Goal: Find specific page/section: Find specific page/section

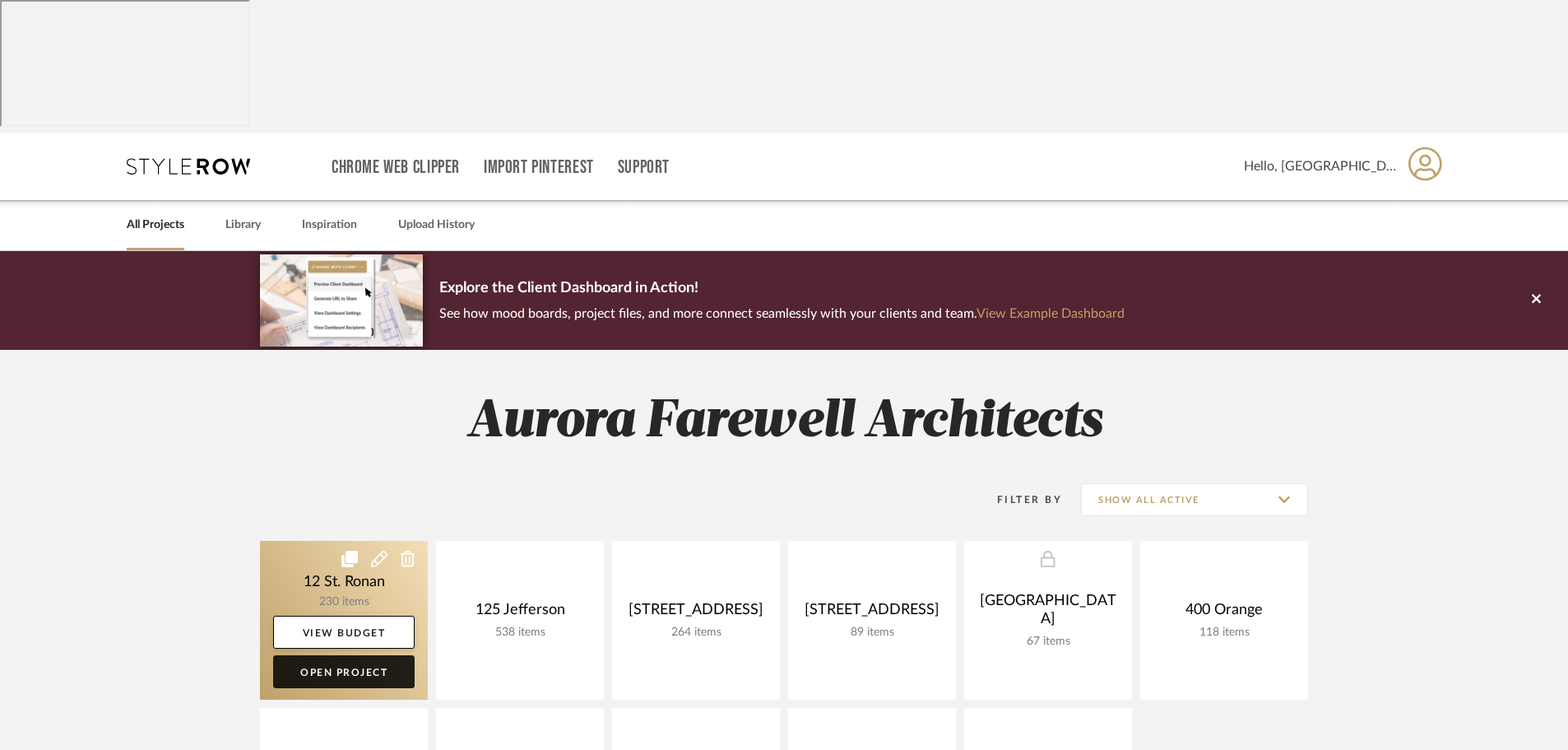
click at [297, 655] on link "Open Project" at bounding box center [344, 672] width 142 height 33
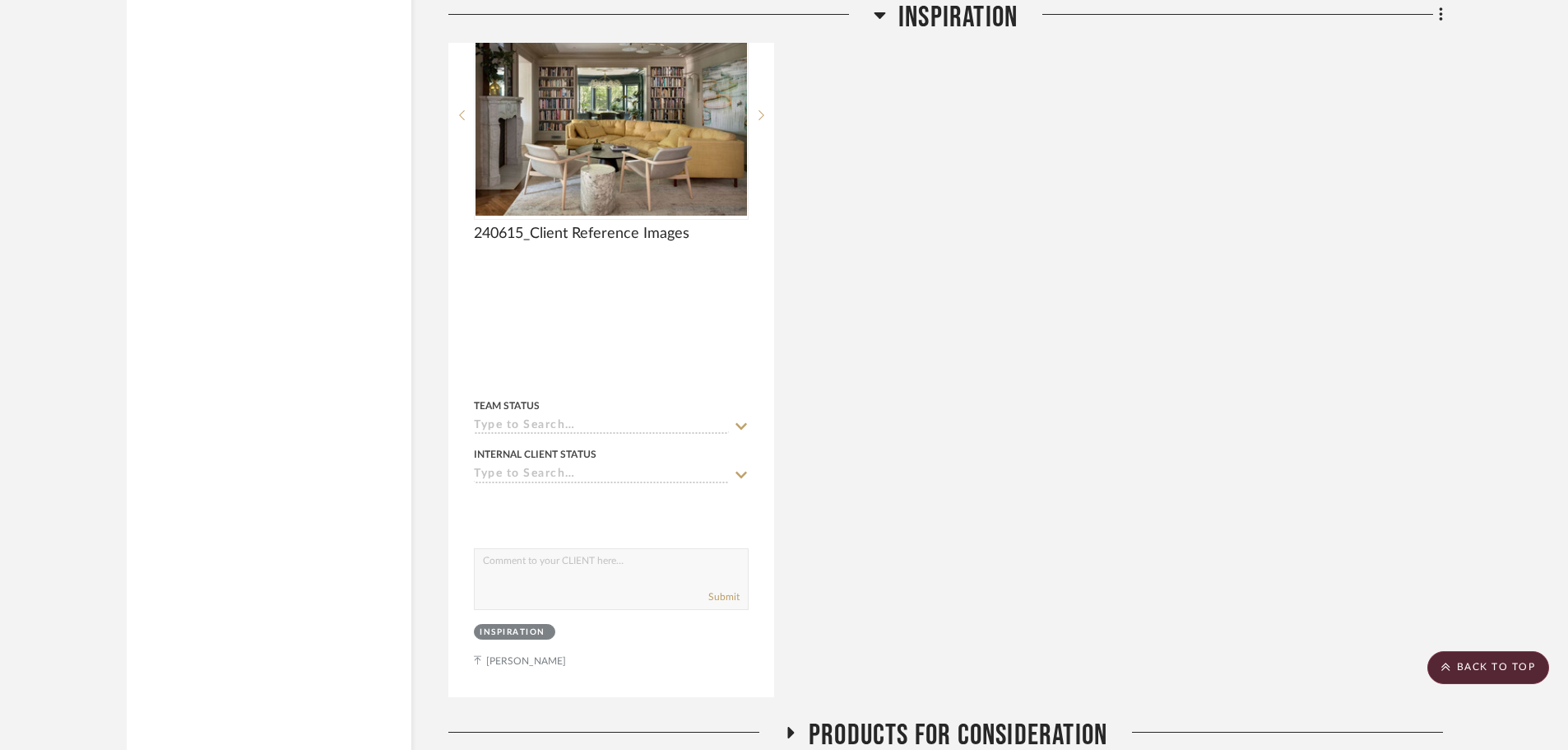
scroll to position [4162, 0]
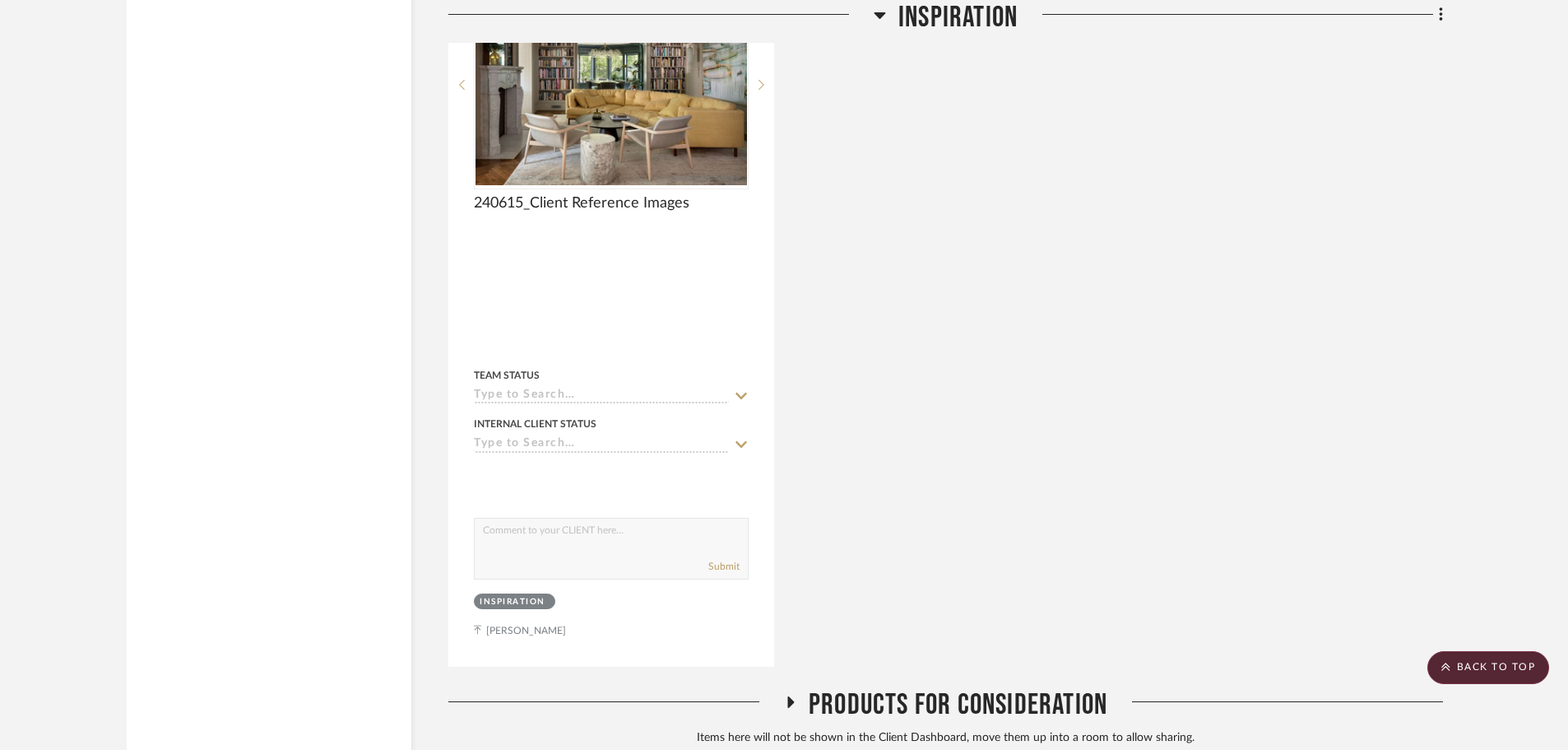
click at [786, 695] on icon at bounding box center [789, 701] width 20 height 12
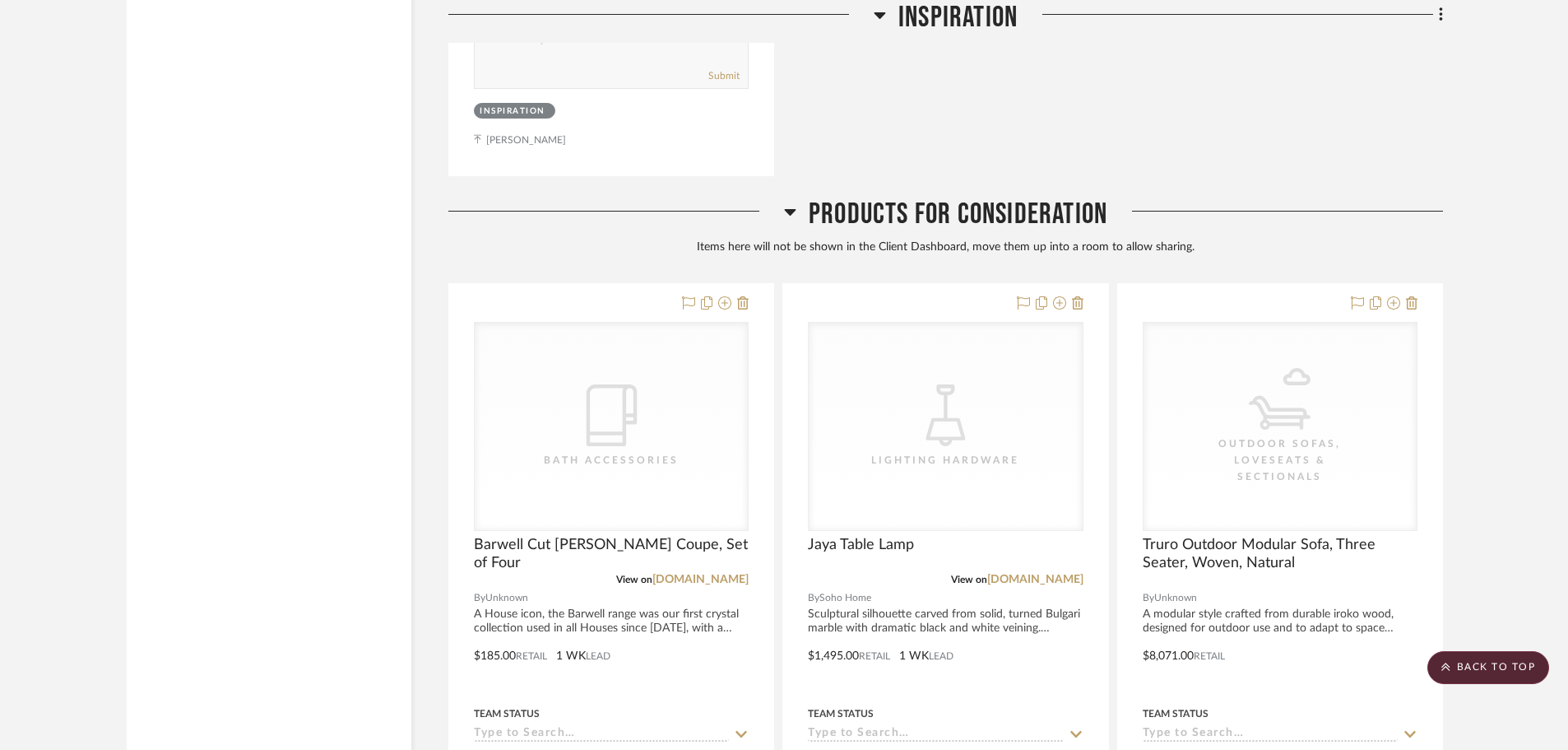
scroll to position [4656, 0]
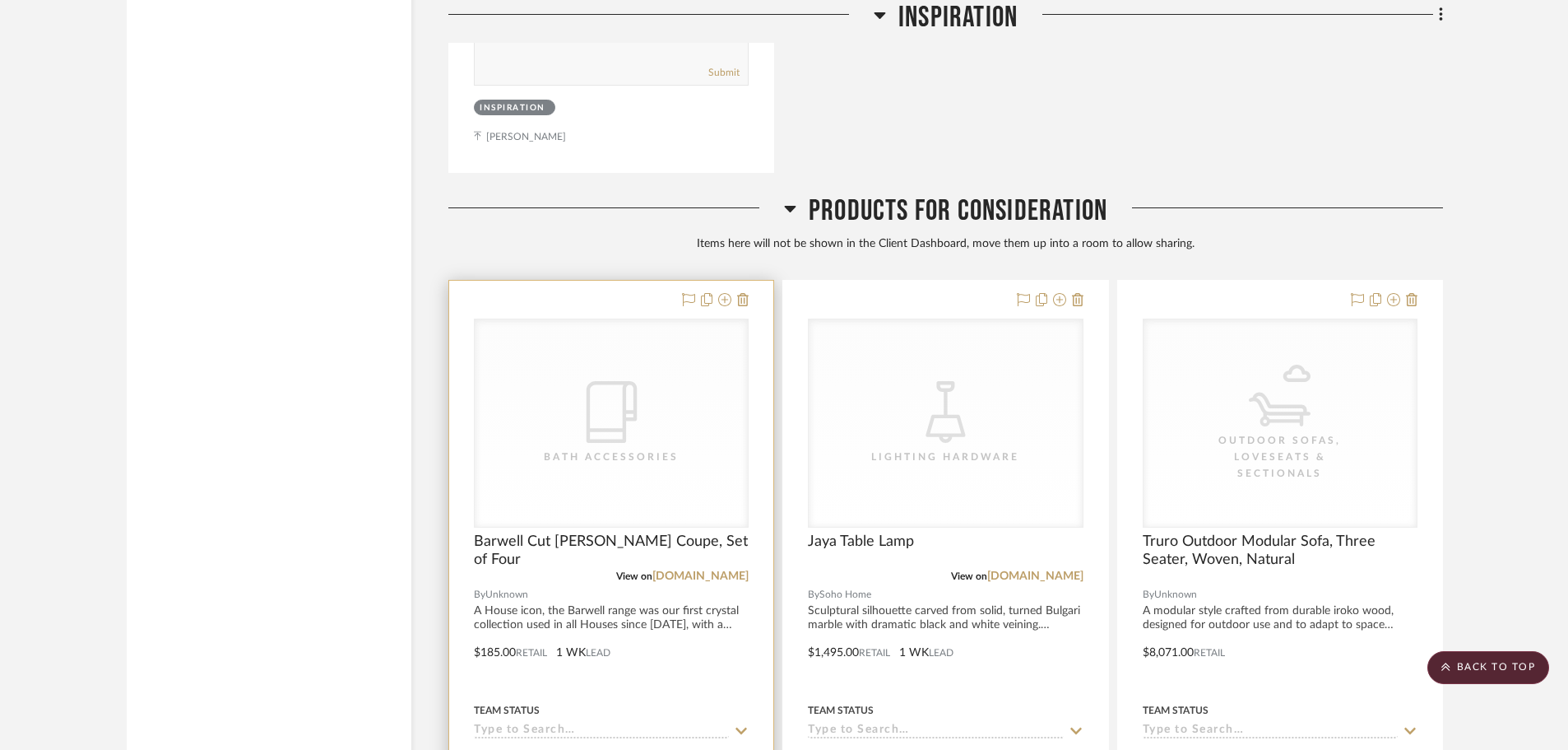
click at [621, 381] on icon "CategoryIconBath" at bounding box center [611, 411] width 61 height 61
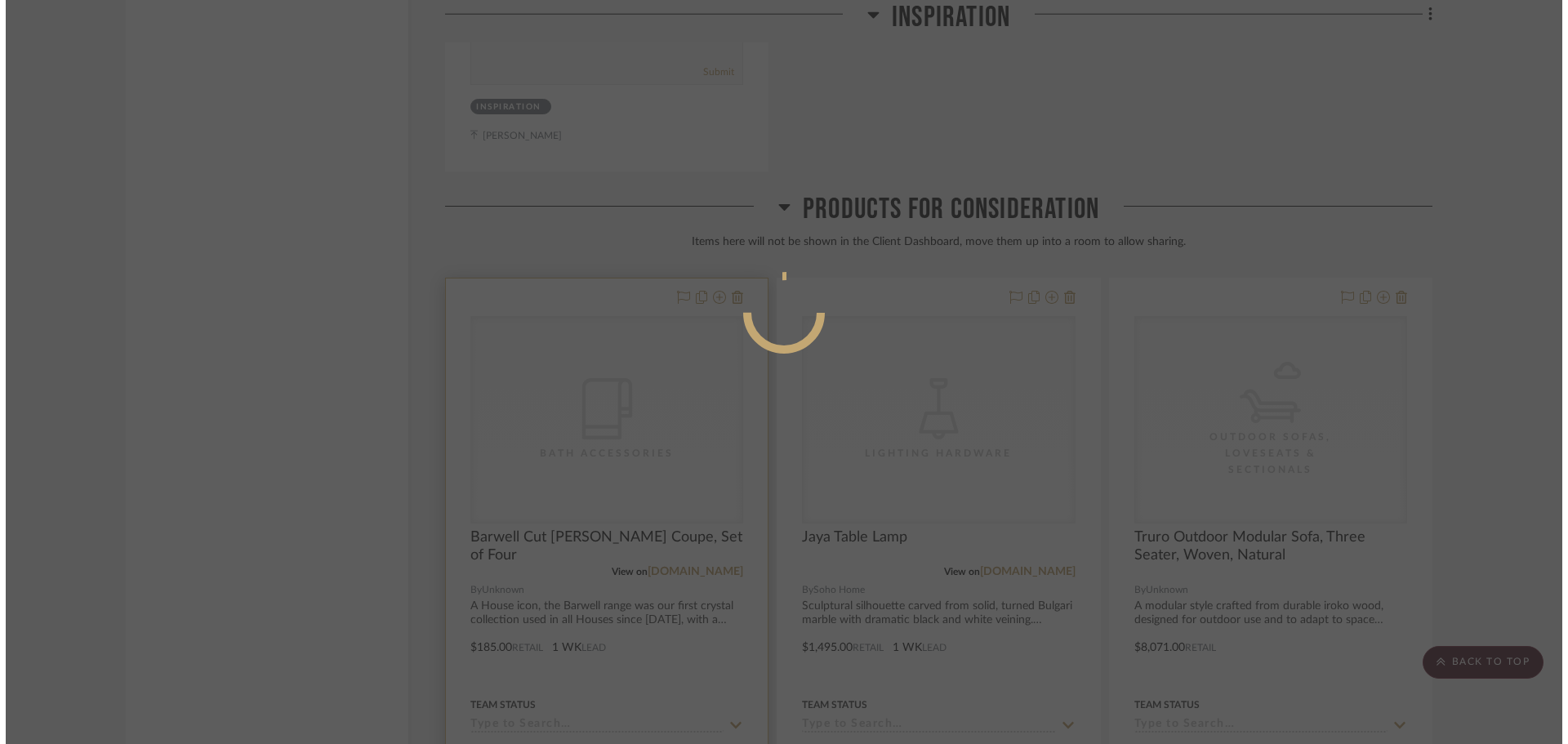
scroll to position [0, 0]
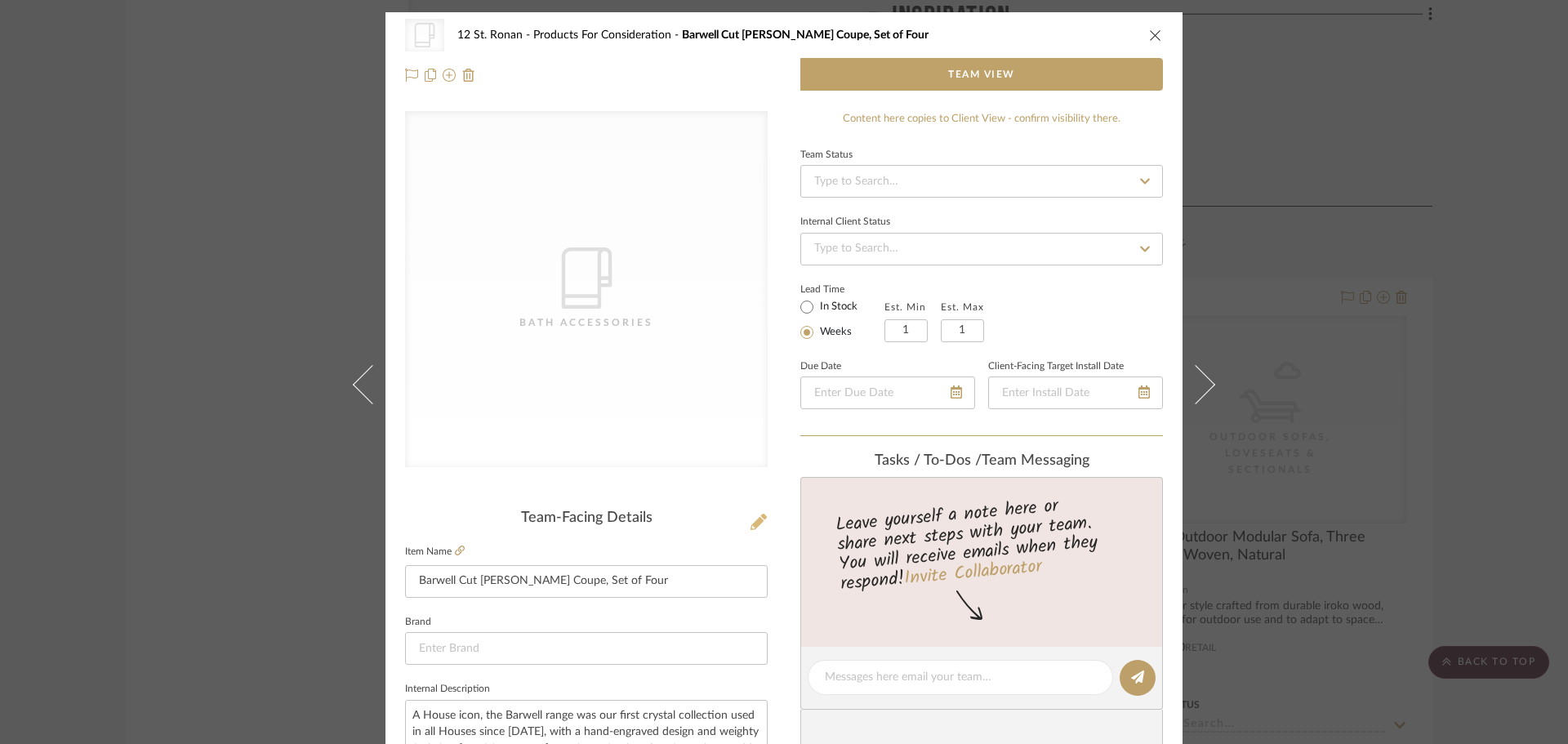
click at [751, 524] on icon at bounding box center [758, 521] width 16 height 16
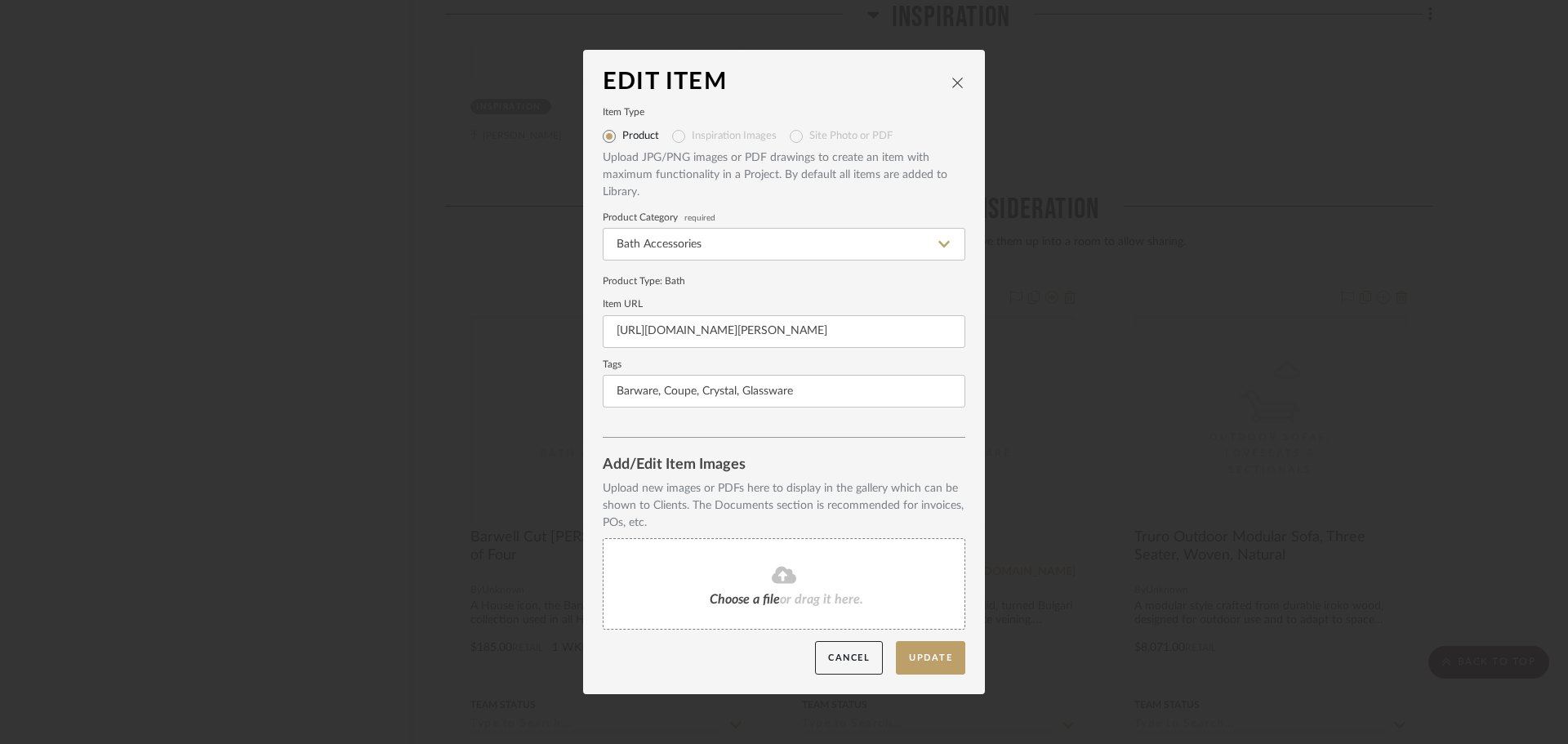
click at [951, 77] on icon "close" at bounding box center [958, 83] width 13 height 13
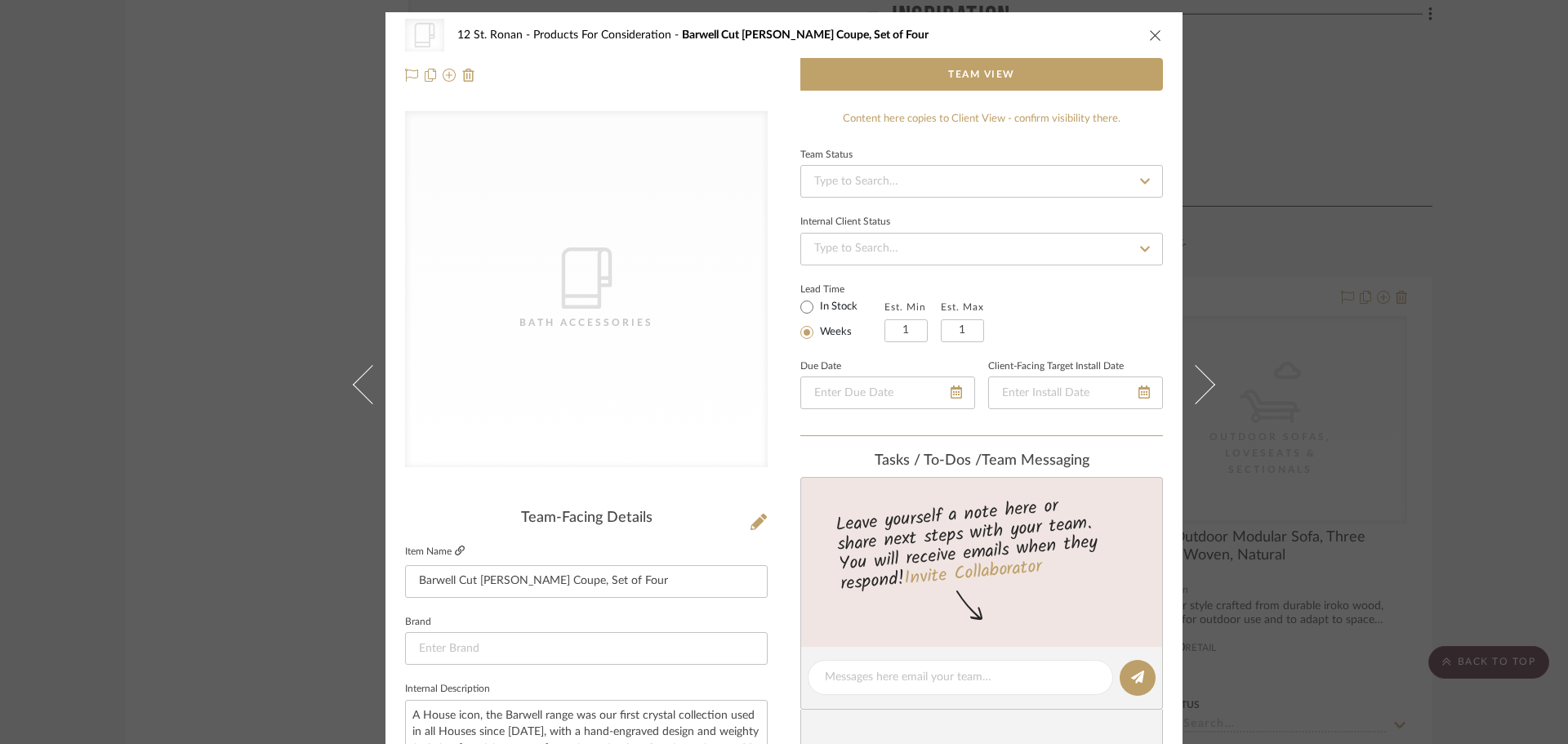
click at [455, 551] on icon at bounding box center [460, 550] width 9 height 9
click at [1149, 30] on icon "close" at bounding box center [1156, 35] width 13 height 13
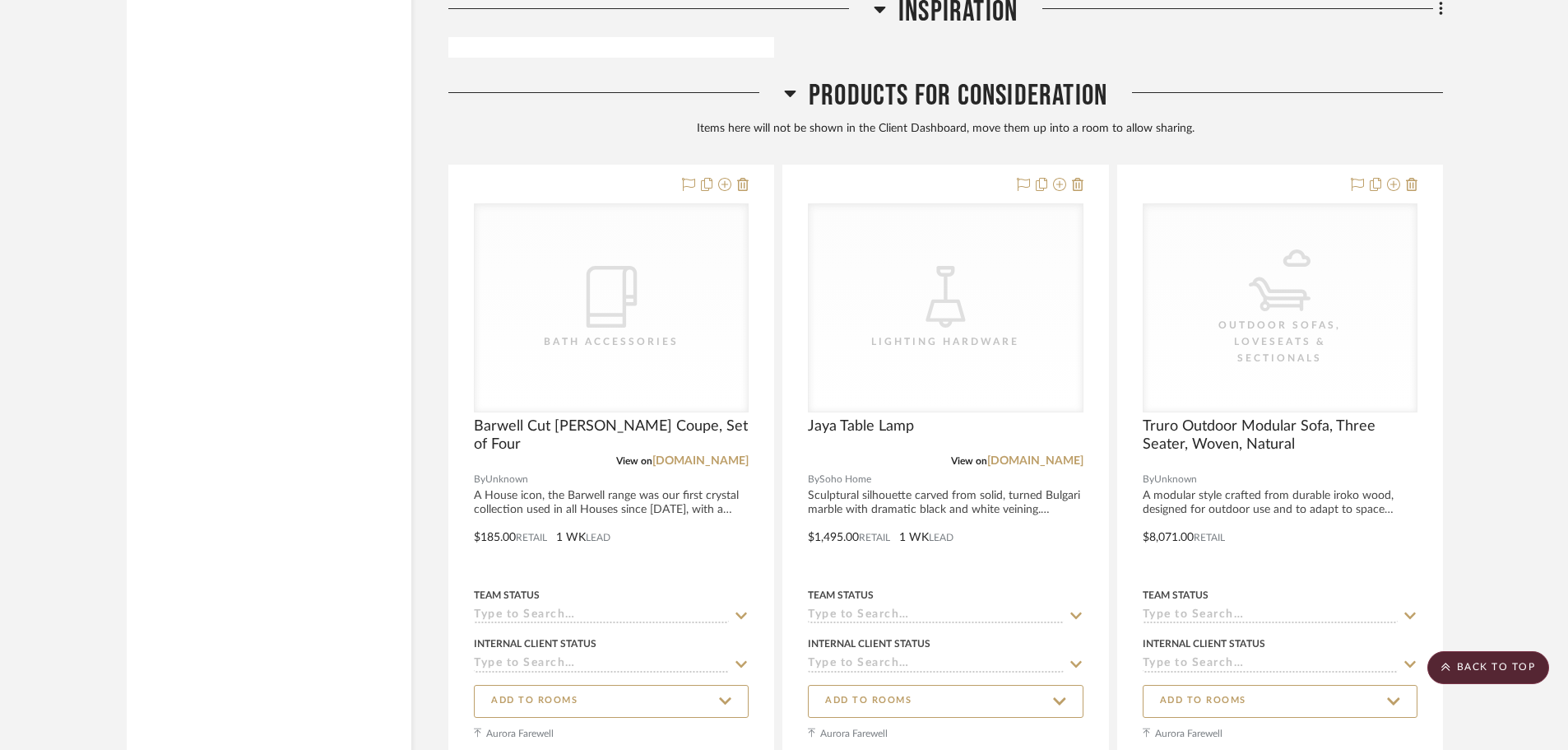
scroll to position [5067, 0]
